Goal: Information Seeking & Learning: Compare options

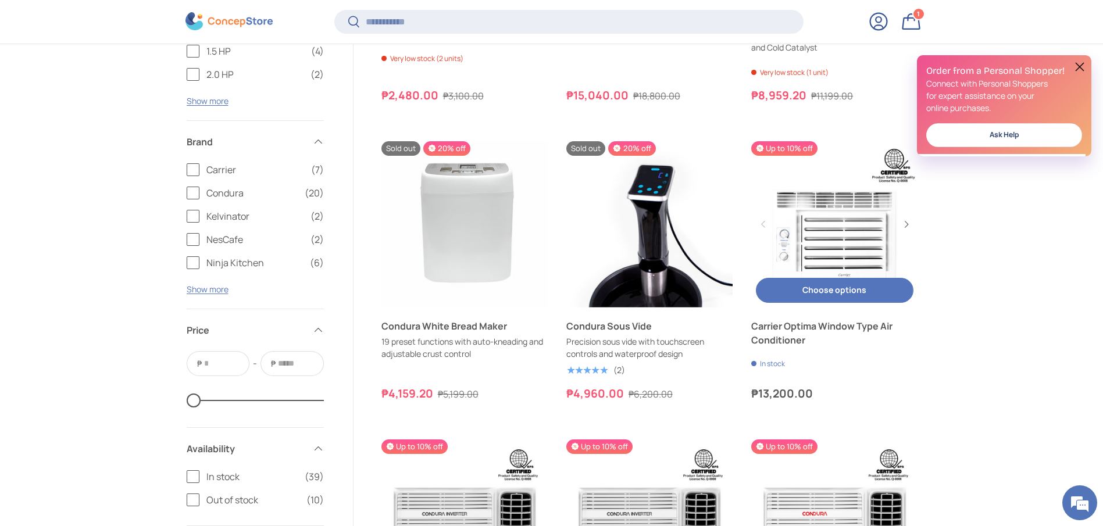
scroll to position [2003, 0]
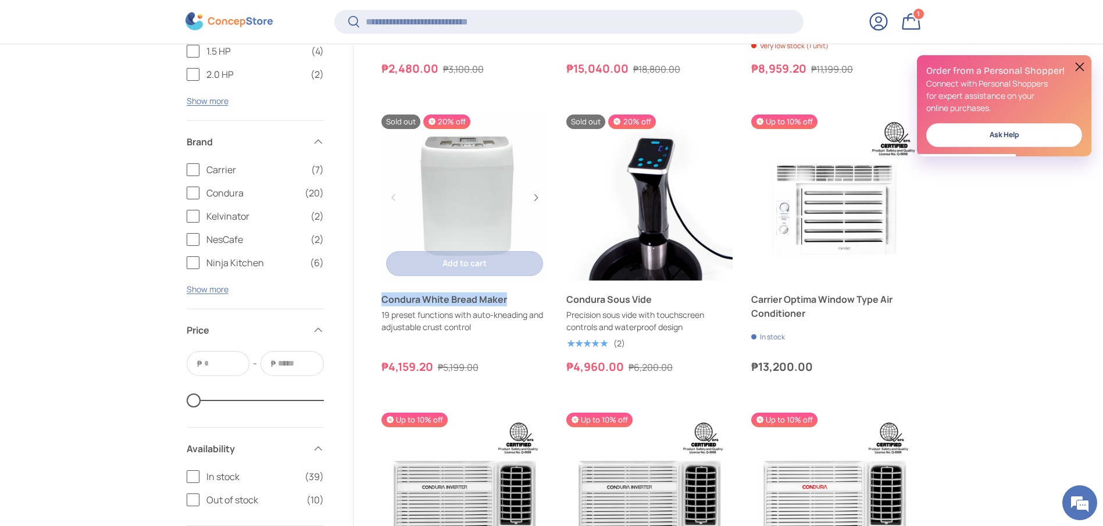
drag, startPoint x: 371, startPoint y: 301, endPoint x: 510, endPoint y: 298, distance: 138.9
click at [510, 298] on custom-pagination "Filters Filter & Sort Close Applied Filters Clear all Category Air Cooling (13)…" at bounding box center [551, 132] width 732 height 2618
copy link "Condura White Bread Maker"
click at [468, 296] on link "Condura White Bread Maker" at bounding box center [464, 299] width 166 height 14
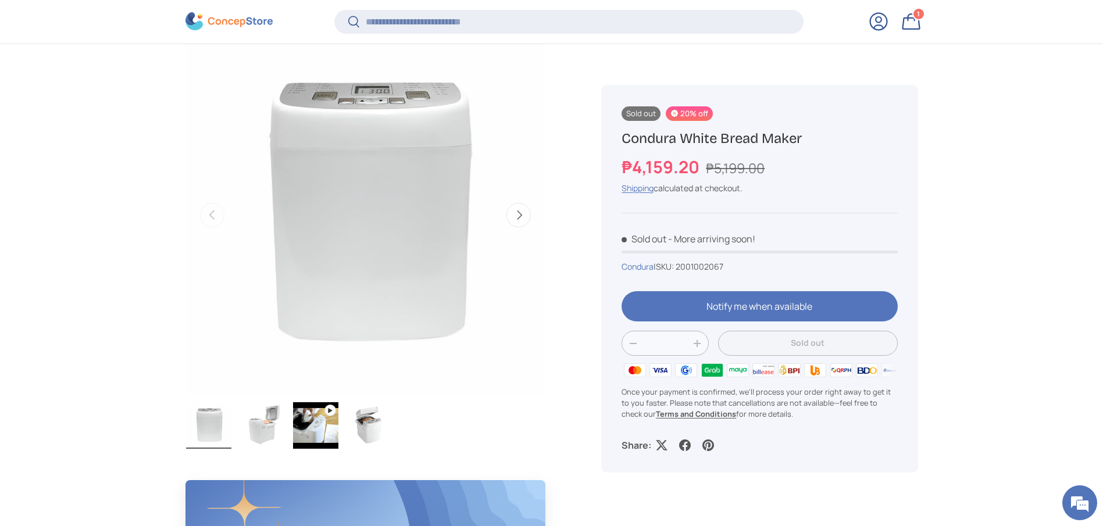
scroll to position [521, 0]
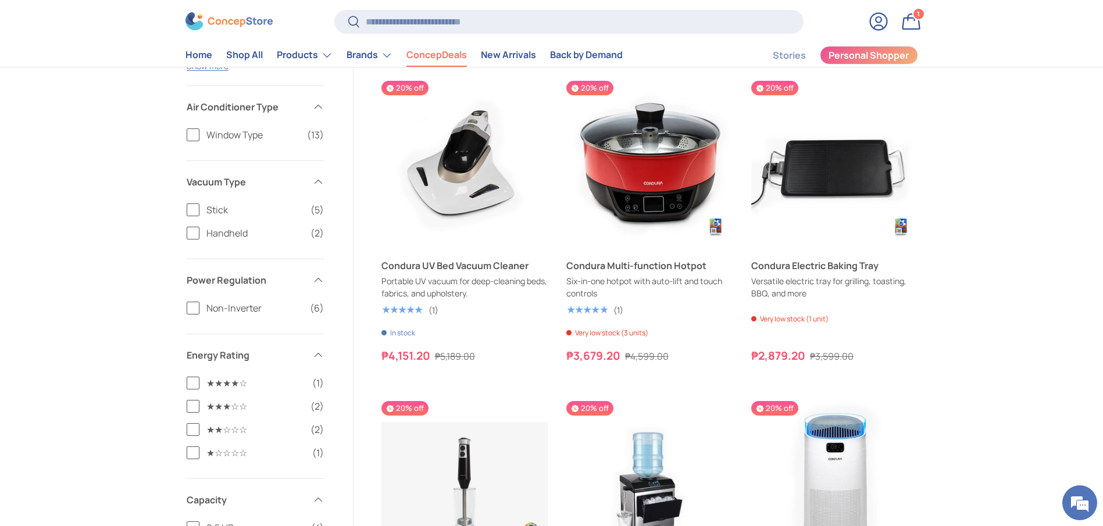
scroll to position [1395, 0]
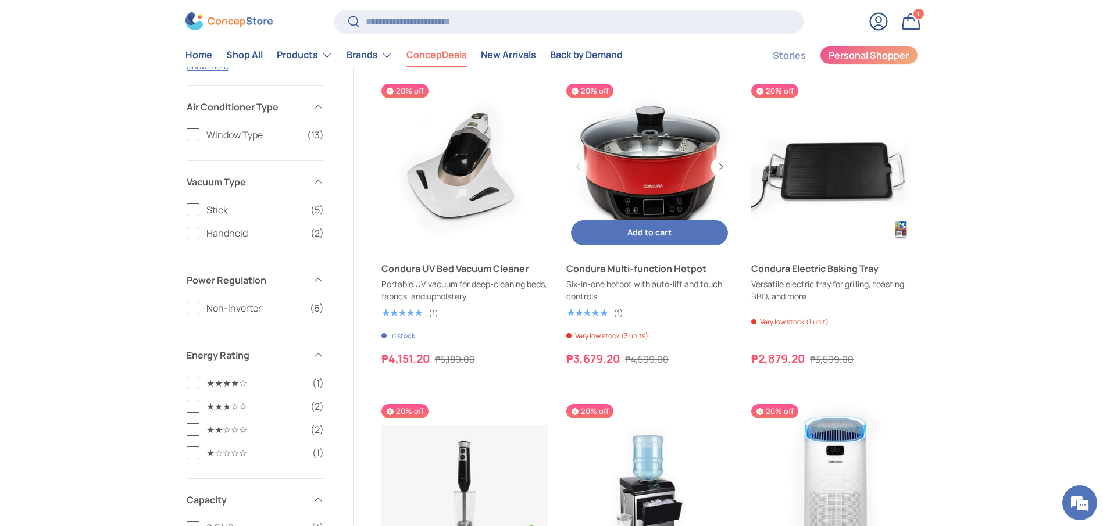
click at [717, 202] on link "Condura Multi-function Hotpot" at bounding box center [649, 167] width 166 height 166
